Goal: Task Accomplishment & Management: Complete application form

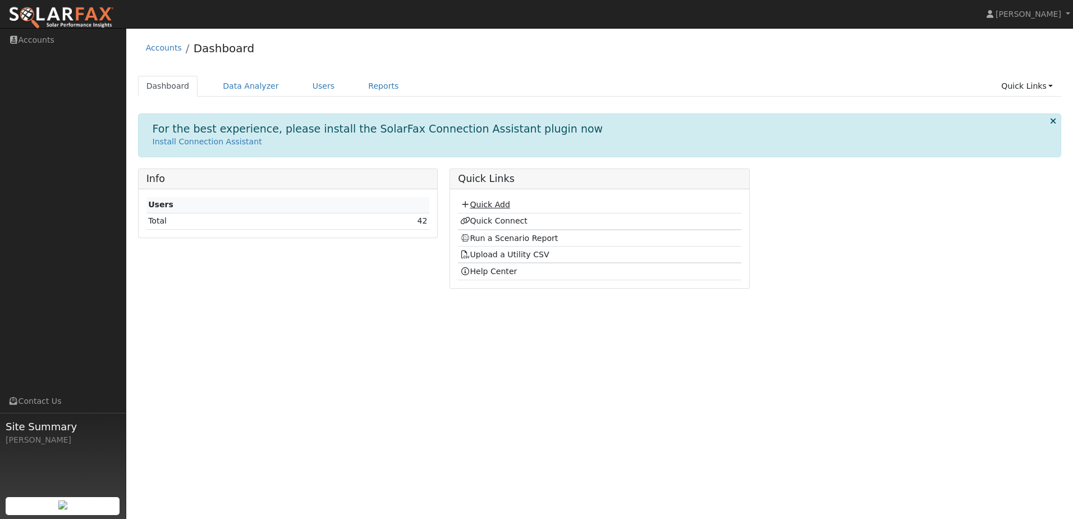
click at [506, 205] on link "Quick Add" at bounding box center [485, 204] width 50 height 9
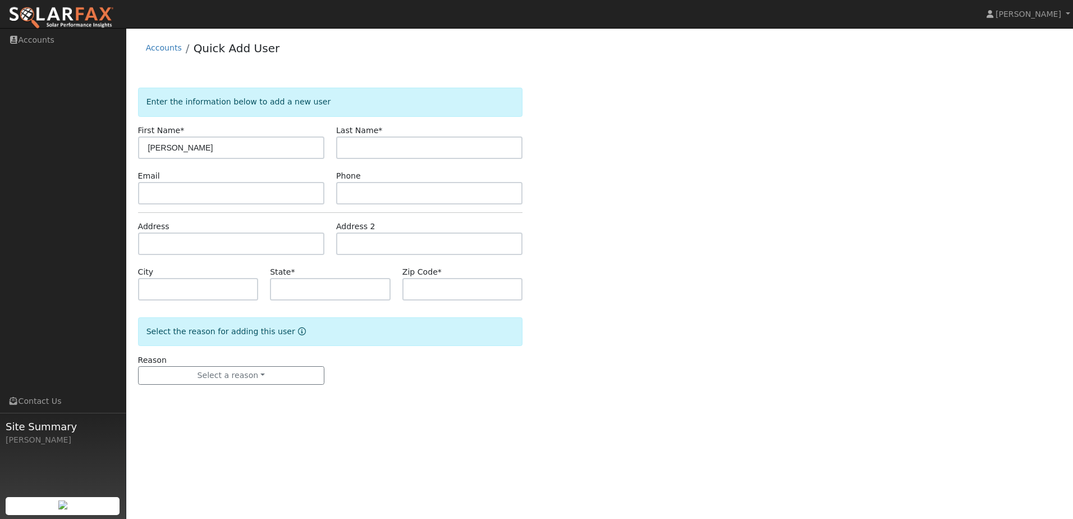
type input "Steve"
click at [398, 147] on input "text" at bounding box center [429, 147] width 186 height 22
type input "Purpura"
click at [179, 247] on input "text" at bounding box center [231, 243] width 186 height 22
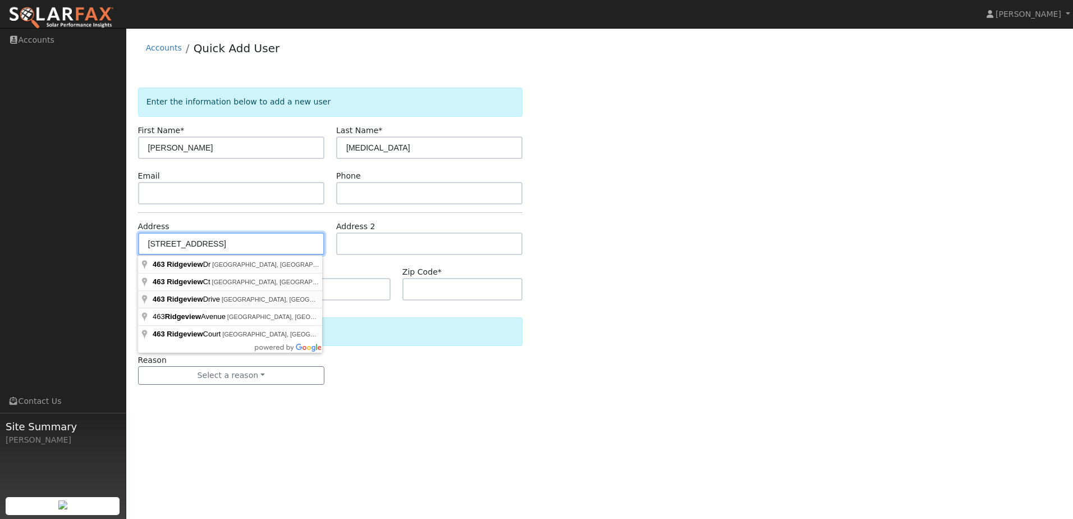
type input "463 Ridgeview Drive"
type input "Tracy"
type input "CA"
type input "95377"
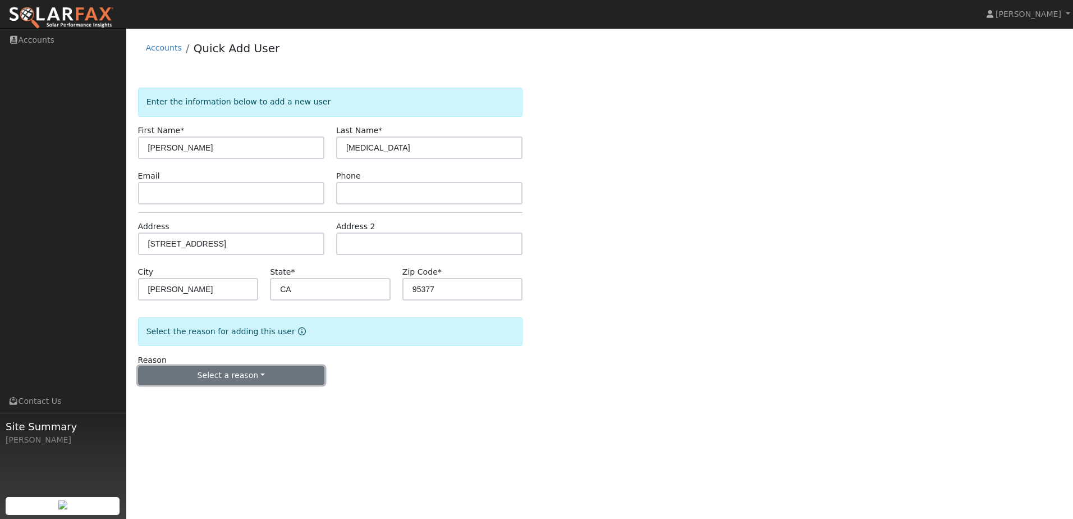
click at [249, 380] on button "Select a reason" at bounding box center [231, 375] width 186 height 19
click at [220, 416] on link "New customer adding solar" at bounding box center [201, 414] width 124 height 16
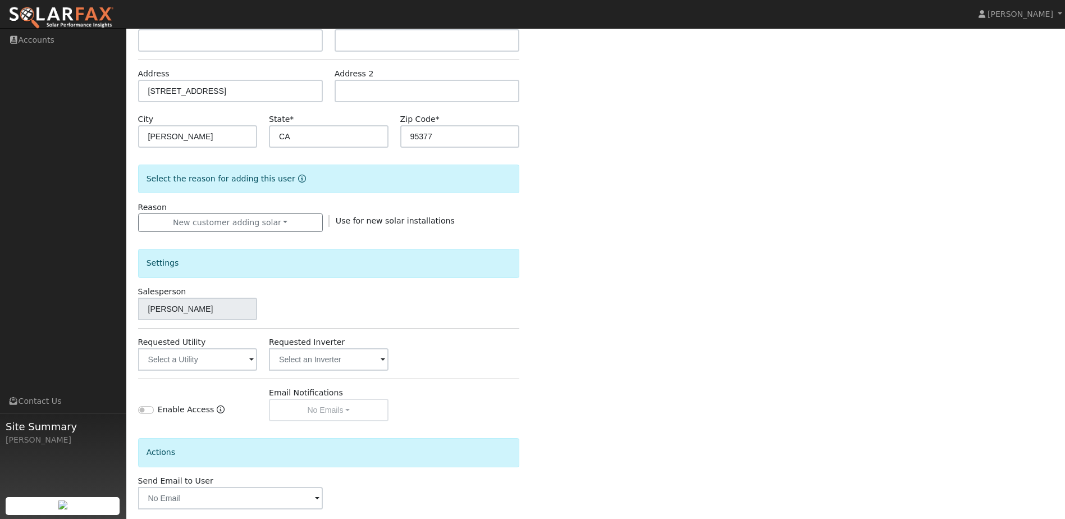
scroll to position [207, 0]
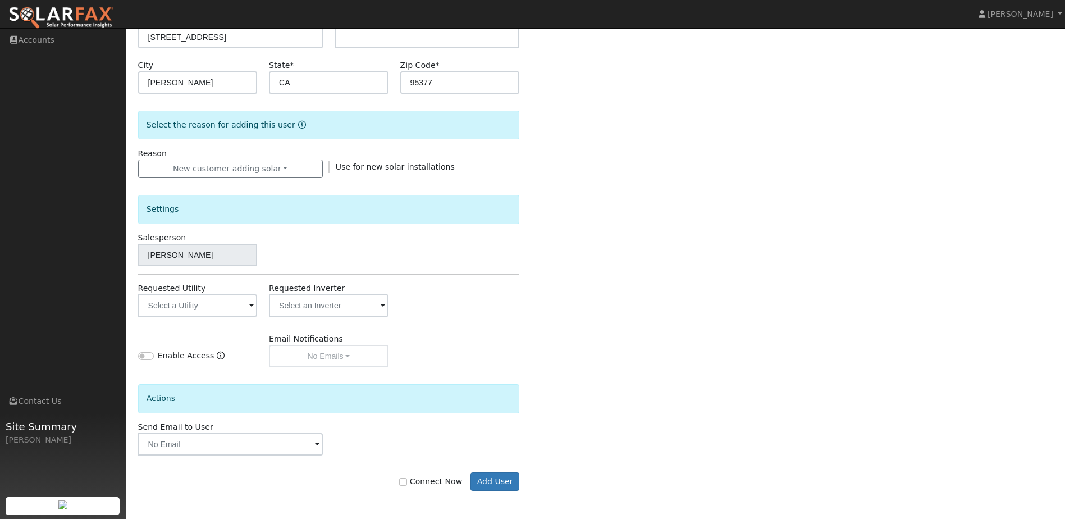
click at [214, 317] on div "Settings Salesperson Deanna Greener Requested Utility Requested Inverter Enable…" at bounding box center [329, 272] width 382 height 189
click at [219, 309] on input "text" at bounding box center [197, 305] width 119 height 22
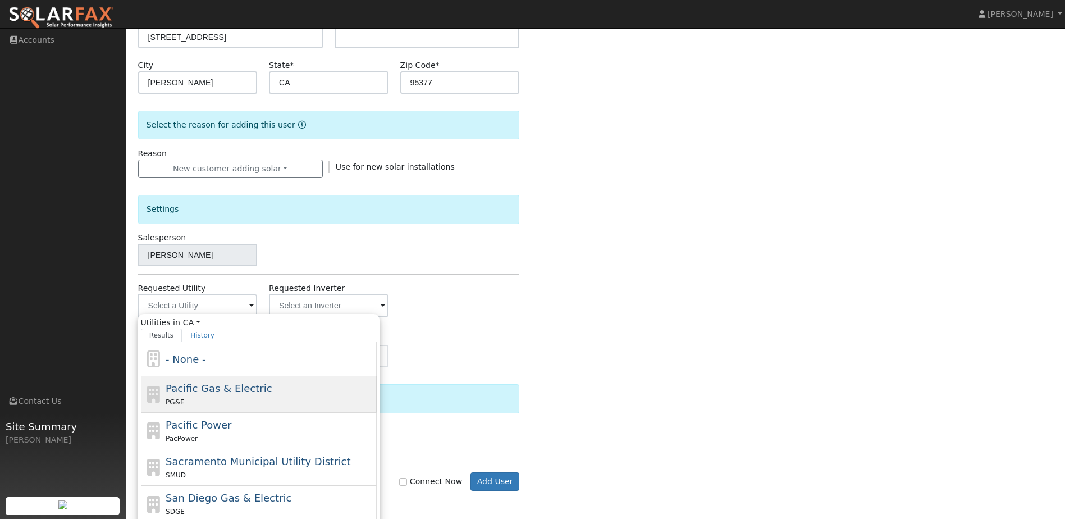
click at [236, 394] on span "Pacific Gas & Electric" at bounding box center [219, 388] width 106 height 12
type input "Pacific Gas & Electric"
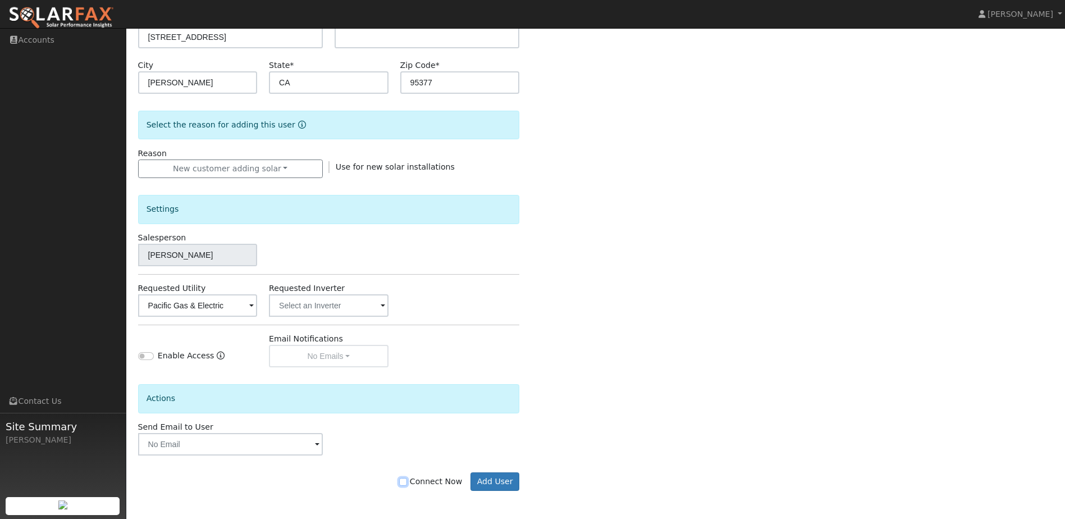
click at [407, 484] on input "Connect Now" at bounding box center [403, 482] width 8 height 8
checkbox input "true"
click at [361, 308] on input "text" at bounding box center [328, 305] width 119 height 22
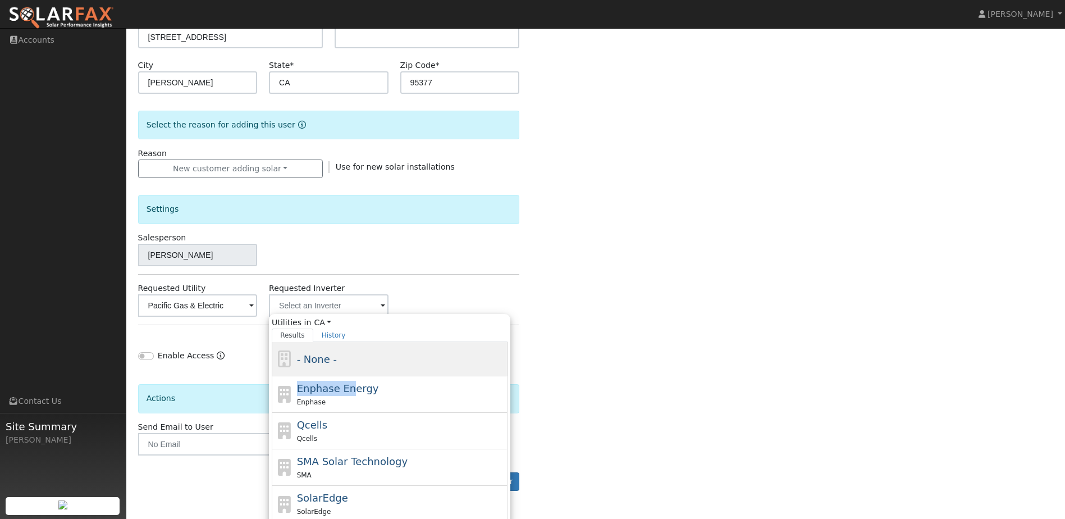
drag, startPoint x: 350, startPoint y: 387, endPoint x: 348, endPoint y: 360, distance: 27.0
click at [348, 360] on div "- None - Enphase Energy Enphase Qcells Qcells SMA Solar Technology SMA SolarEdg…" at bounding box center [390, 479] width 236 height 274
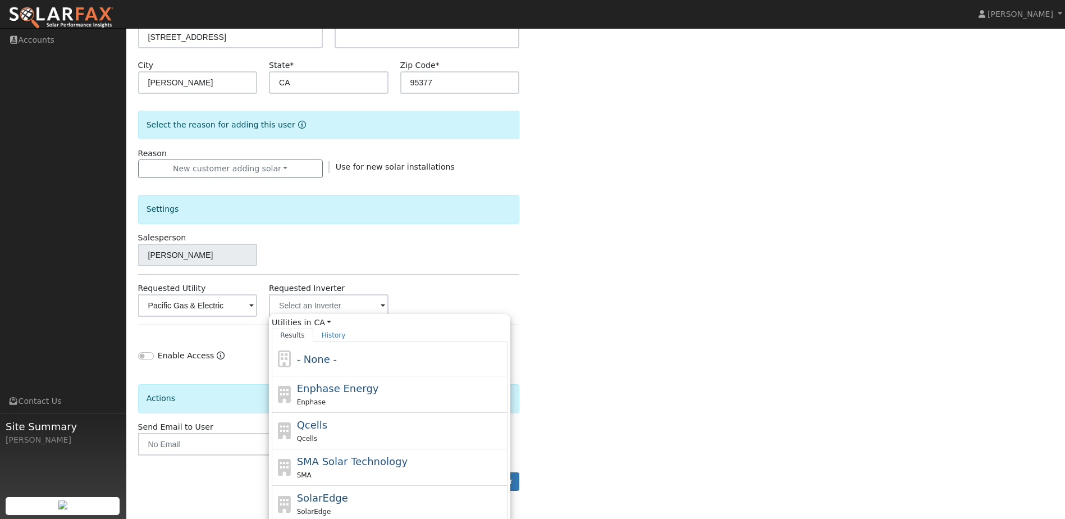
drag, startPoint x: 348, startPoint y: 360, endPoint x: 583, endPoint y: 382, distance: 236.8
click at [583, 382] on div "Enter the information below to add a new user First Name * Steve Last Name * Pu…" at bounding box center [596, 197] width 916 height 632
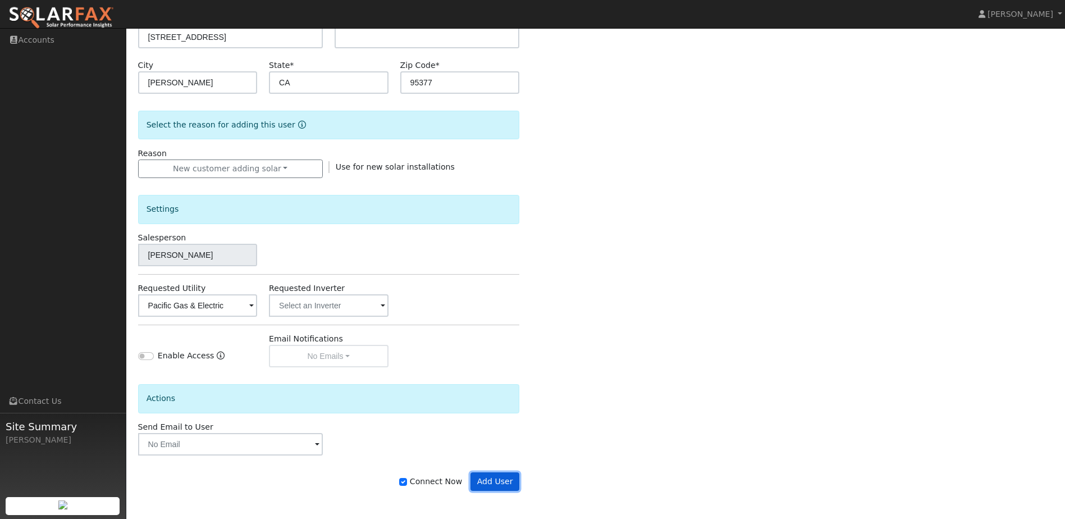
click at [495, 484] on button "Add User" at bounding box center [494, 481] width 49 height 19
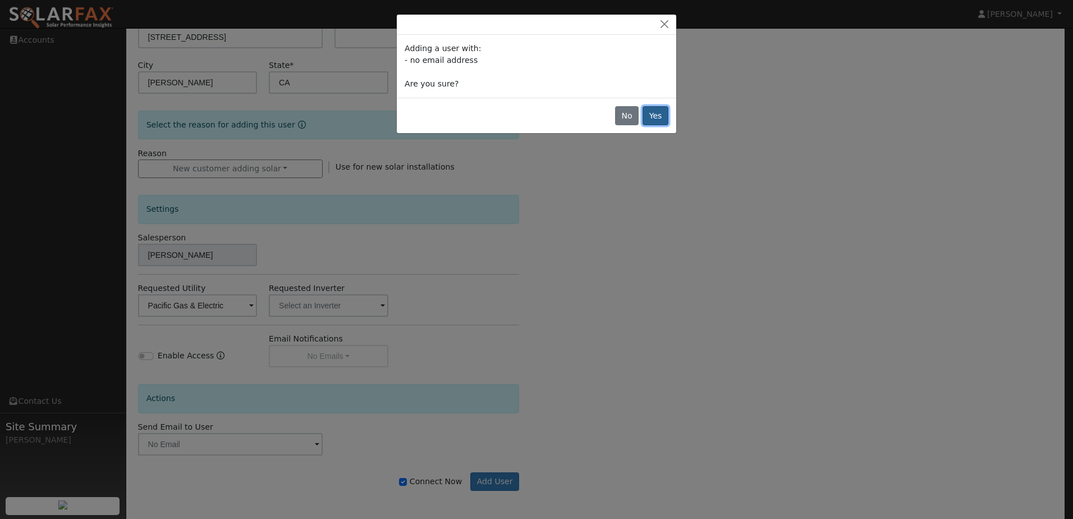
click at [661, 123] on button "Yes" at bounding box center [656, 115] width 26 height 19
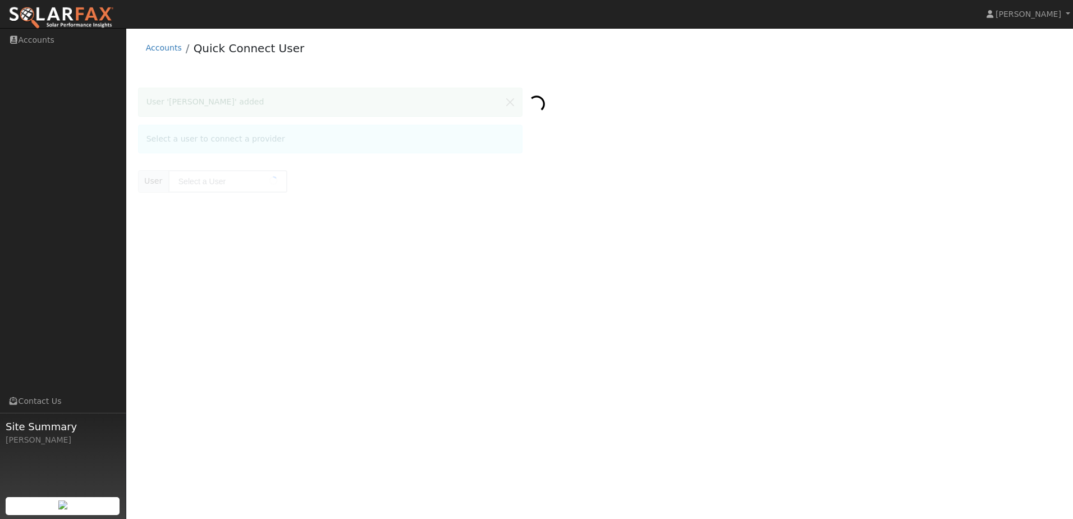
type input "[PERSON_NAME][MEDICAL_DATA]"
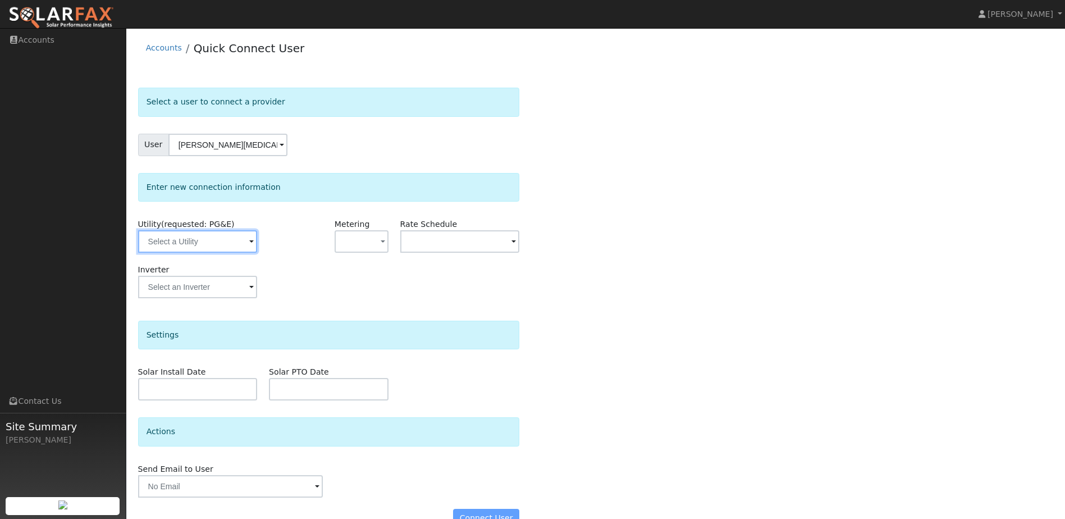
click at [211, 237] on input "text" at bounding box center [197, 241] width 119 height 22
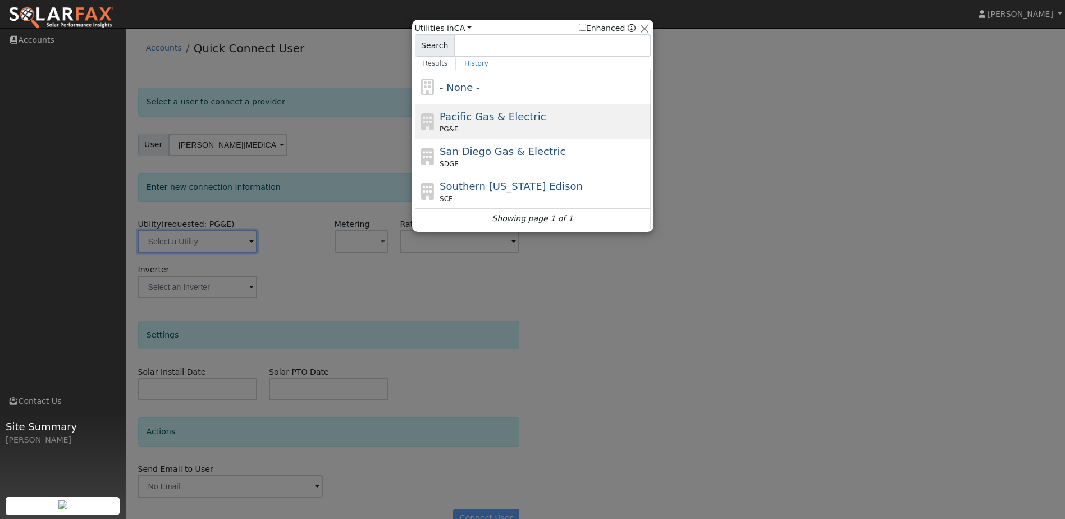
click at [476, 117] on span "Pacific Gas & Electric" at bounding box center [493, 117] width 106 height 12
type input "PG&E"
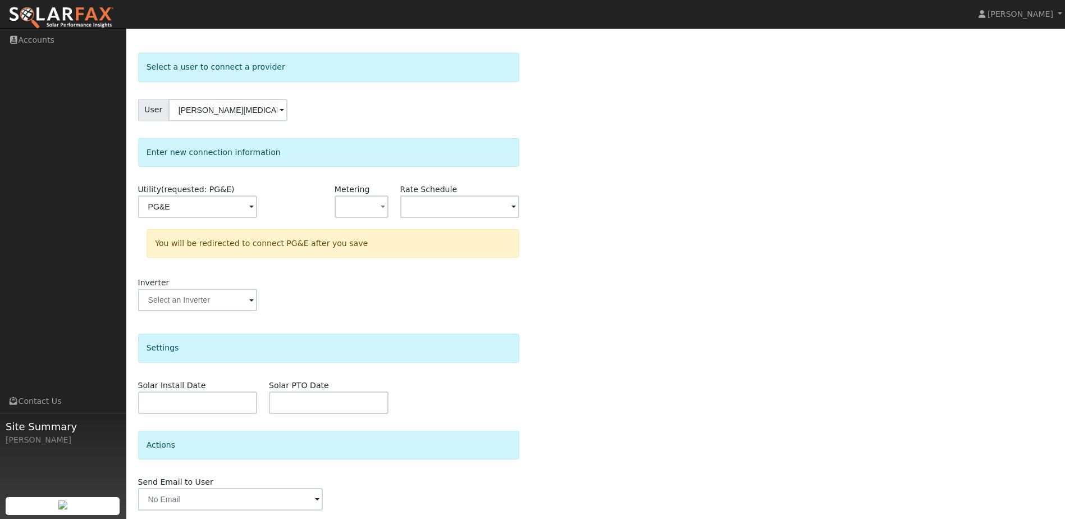
scroll to position [74, 0]
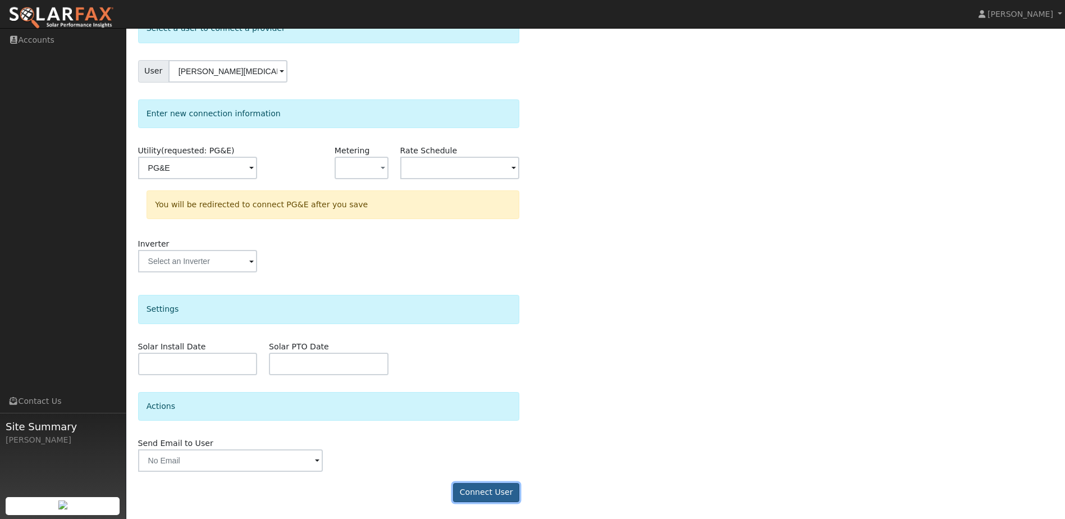
click at [502, 495] on button "Connect User" at bounding box center [486, 492] width 66 height 19
